Goal: Information Seeking & Learning: Learn about a topic

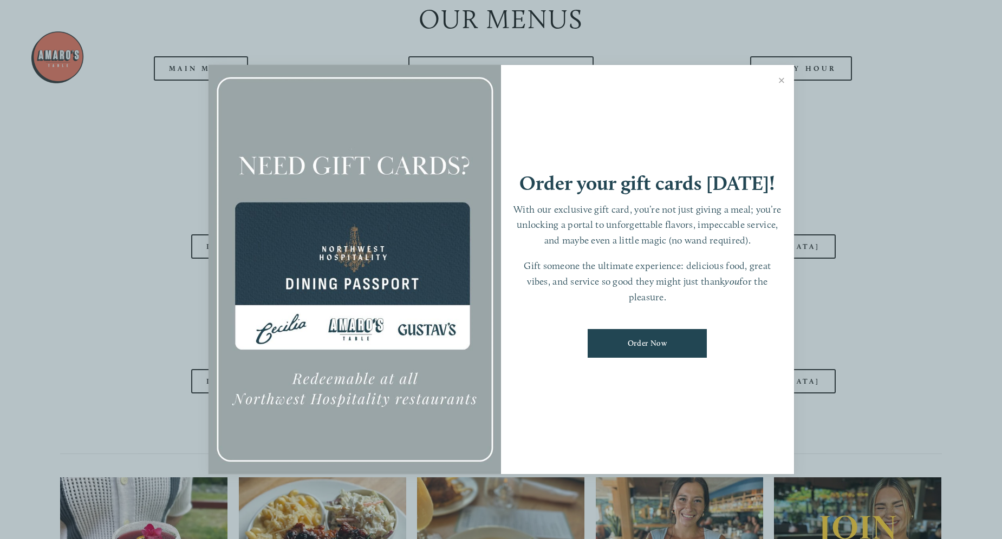
scroll to position [2692, 0]
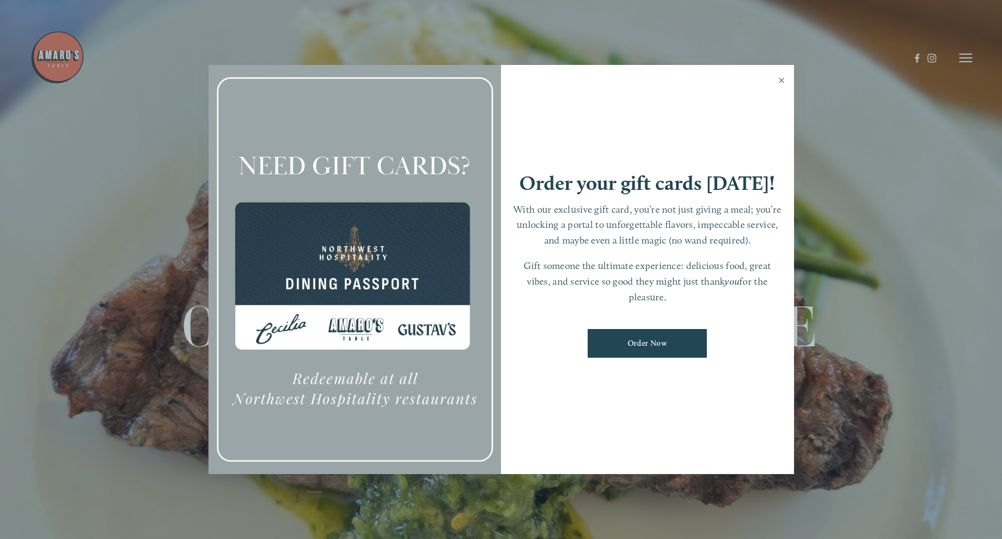
click at [781, 77] on link "Close" at bounding box center [781, 82] width 21 height 30
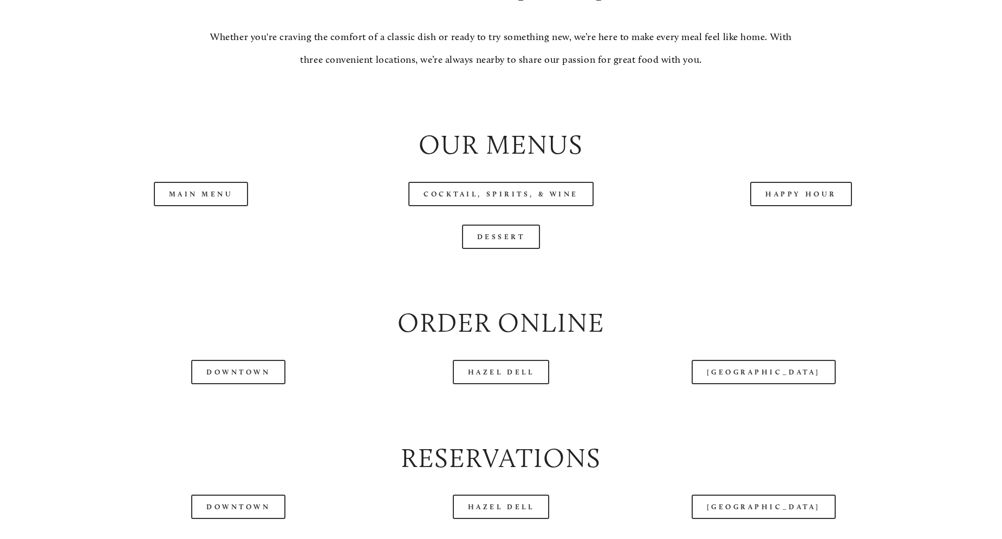
scroll to position [1163, 0]
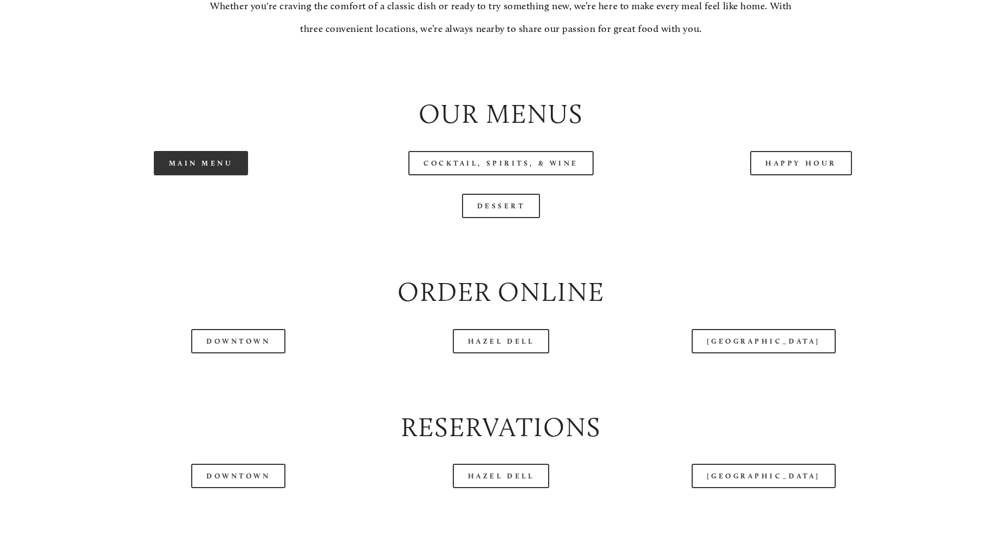
click at [217, 175] on link "Main Menu" at bounding box center [201, 163] width 95 height 24
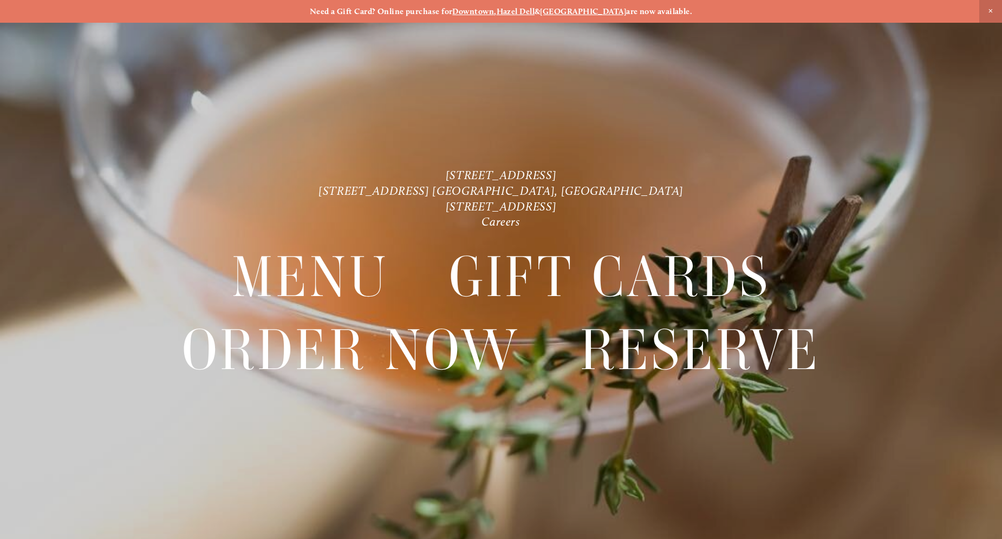
scroll to position [23, 0]
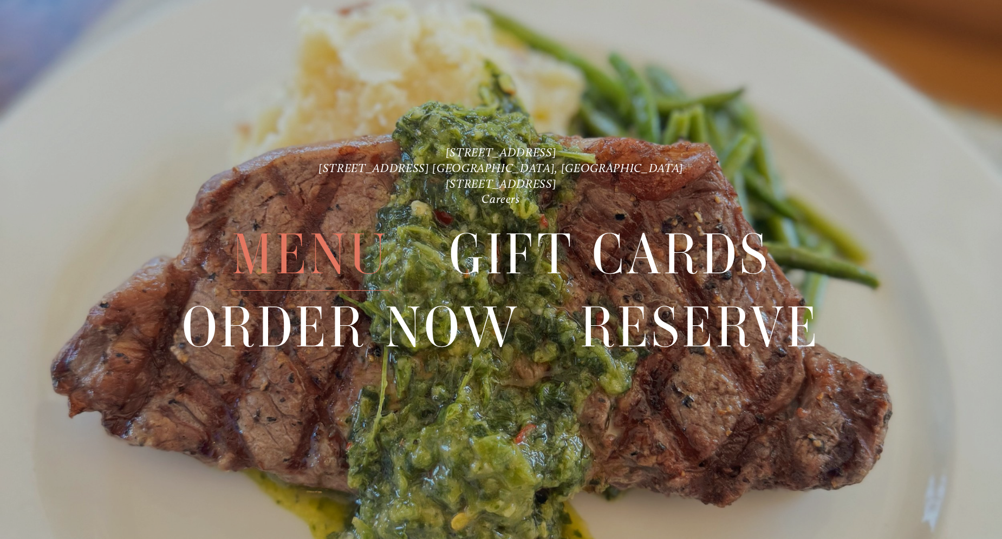
click at [336, 239] on span "Menu" at bounding box center [310, 254] width 157 height 73
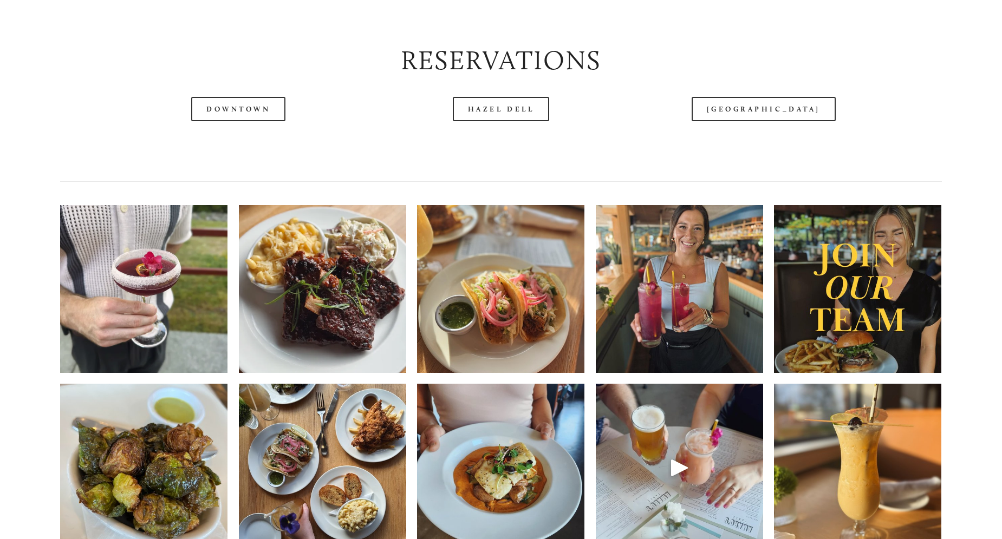
scroll to position [1537, 0]
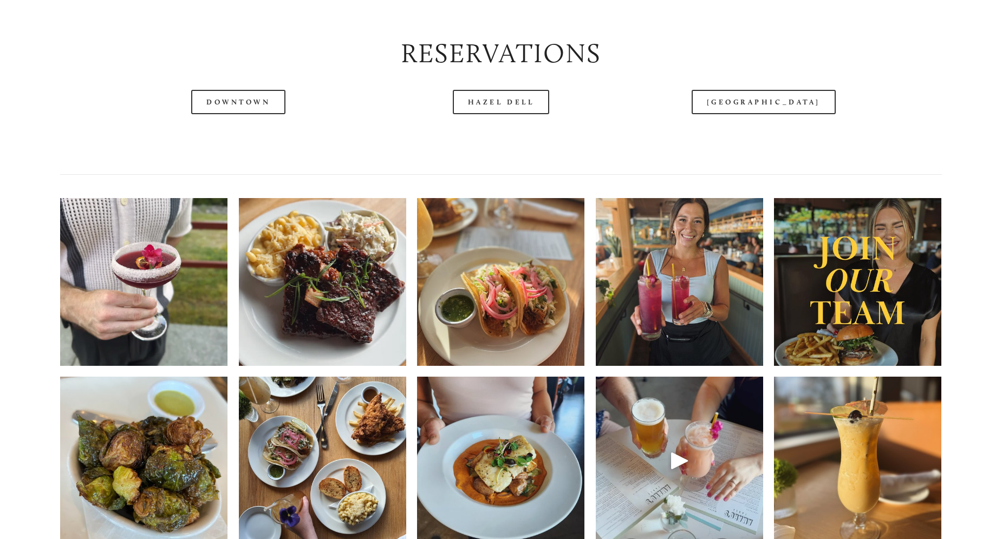
click at [504, 350] on img at bounding box center [500, 282] width 167 height 223
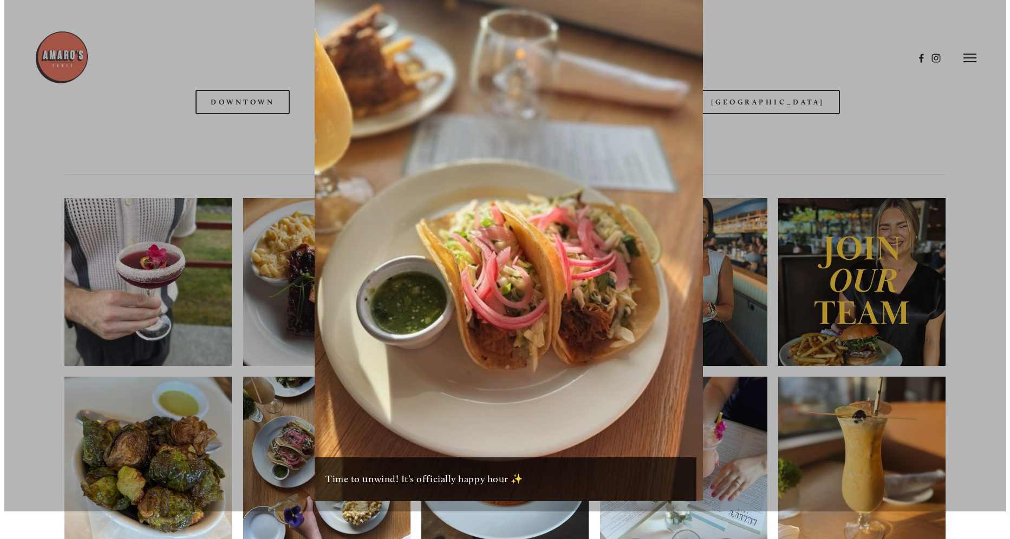
scroll to position [1510, 0]
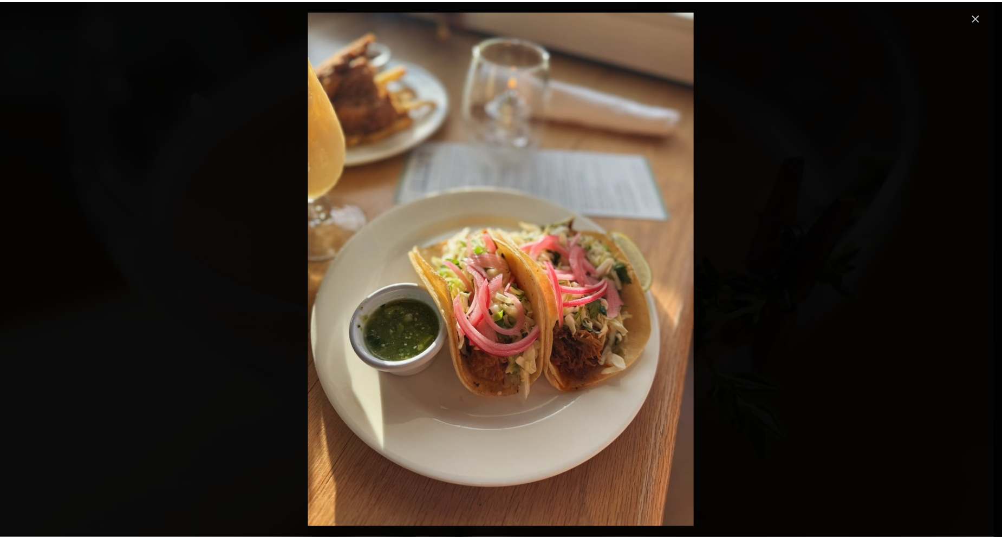
scroll to position [23, 0]
